Goal: Communication & Community: Connect with others

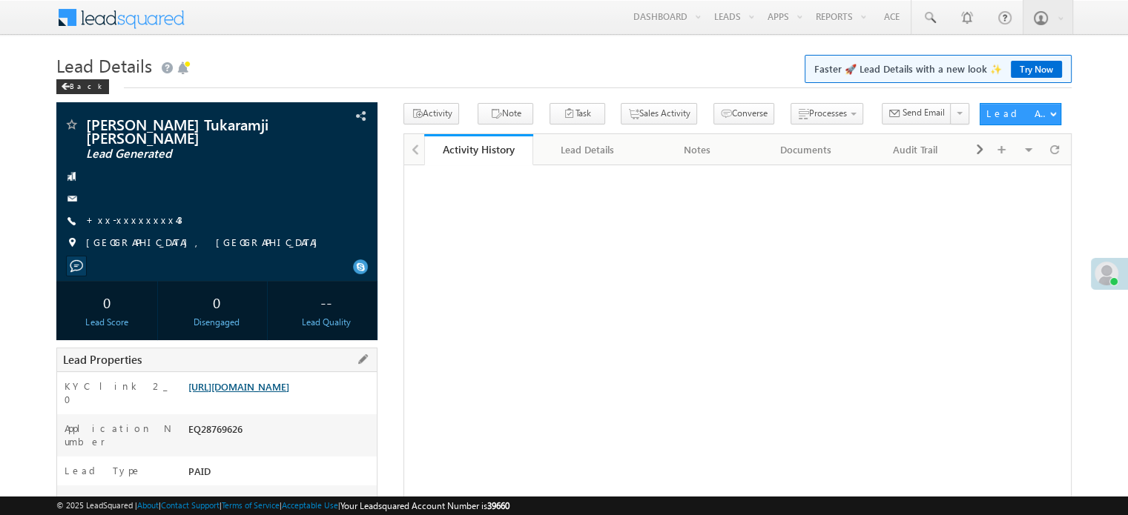
click at [279, 383] on link "[URL][DOMAIN_NAME]" at bounding box center [238, 386] width 101 height 13
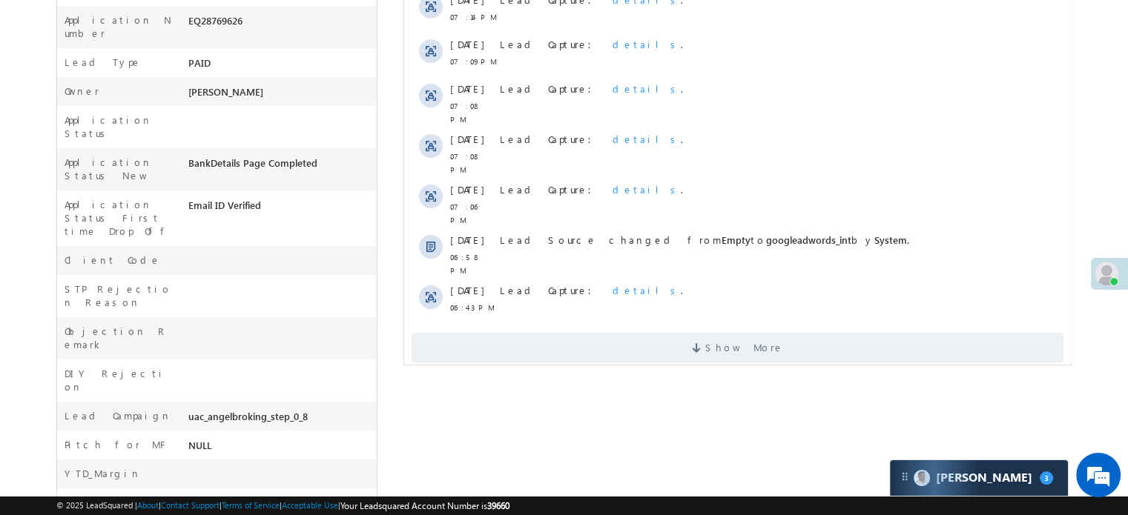
scroll to position [445, 0]
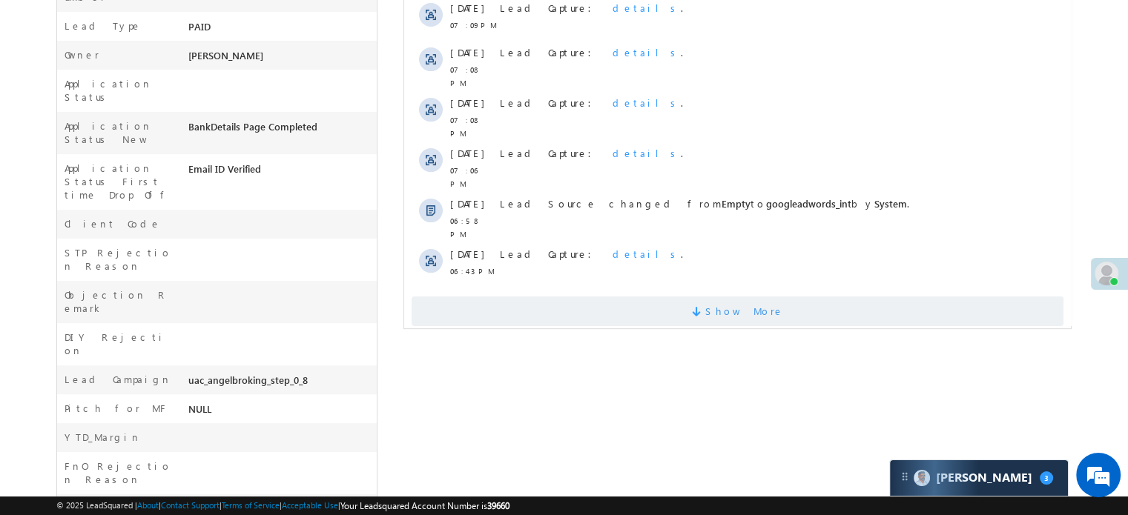
click at [555, 297] on span "Show More" at bounding box center [737, 312] width 652 height 30
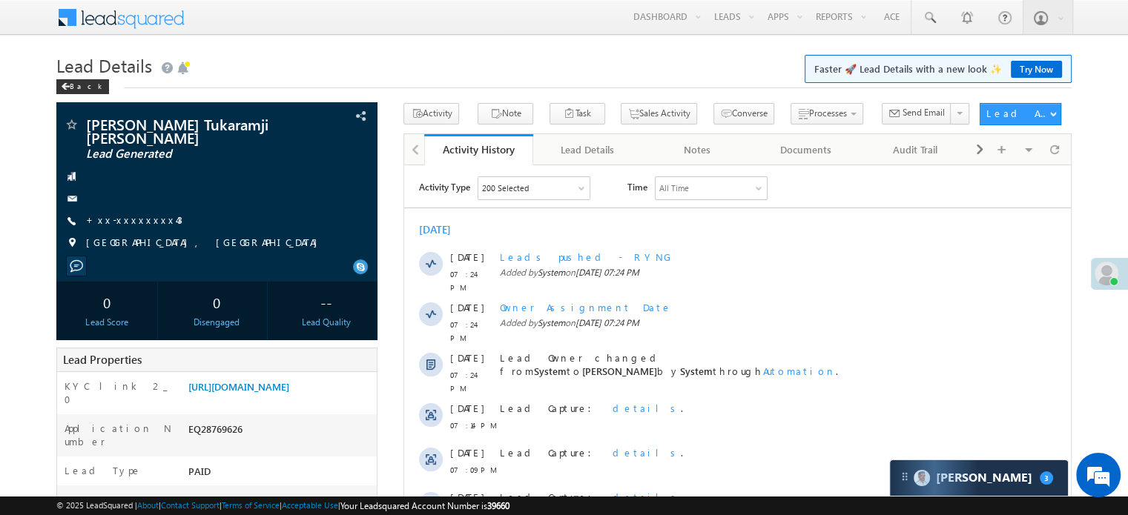
scroll to position [0, 0]
click at [133, 214] on link "+xx-xxxxxxxx43" at bounding box center [134, 220] width 96 height 13
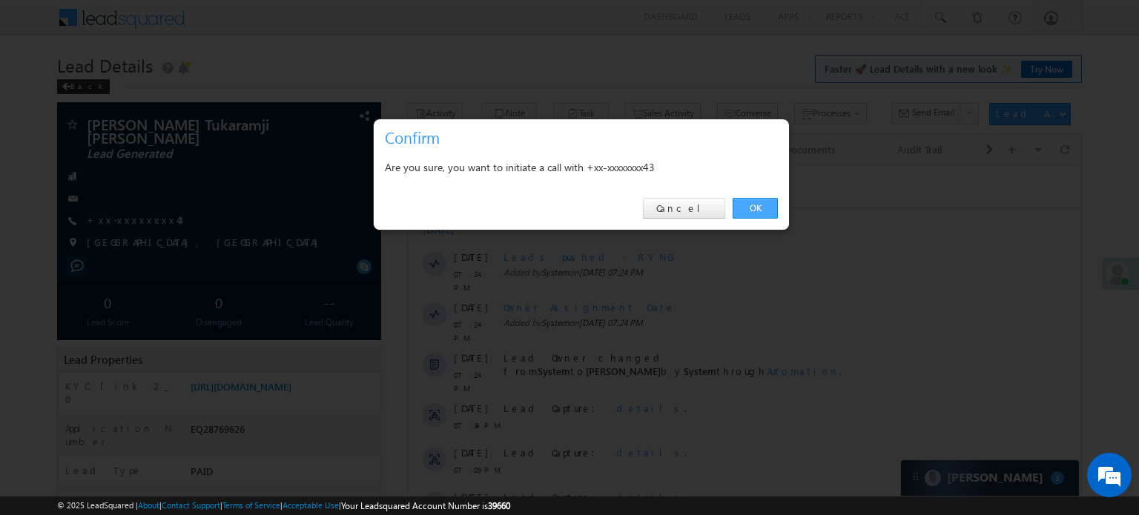
click at [759, 210] on link "OK" at bounding box center [754, 208] width 45 height 21
